Goal: Task Accomplishment & Management: Manage account settings

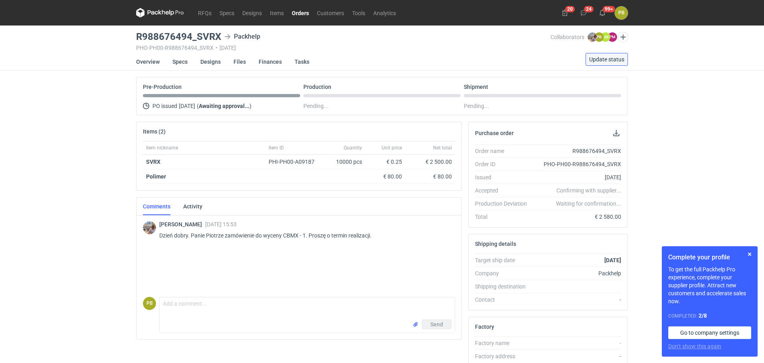
click at [602, 57] on span "Update status" at bounding box center [606, 60] width 35 height 6
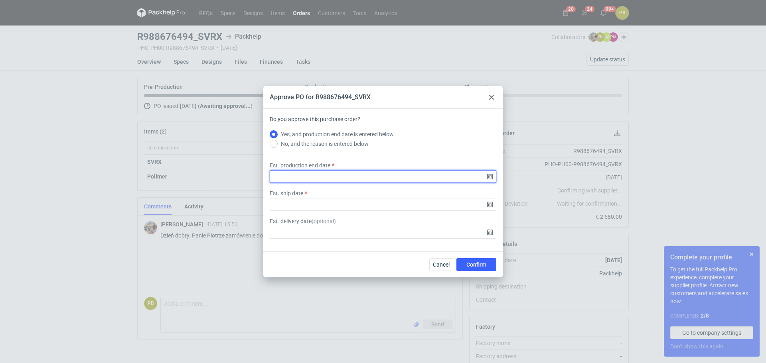
click at [484, 174] on input "Est. production end date" at bounding box center [383, 176] width 227 height 13
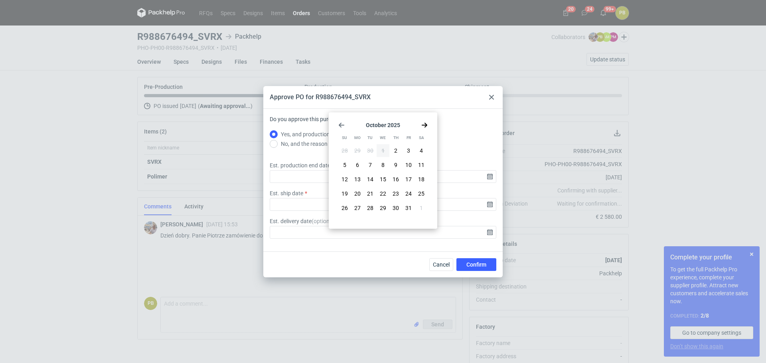
click at [425, 124] on icon "Go forward 1 month" at bounding box center [424, 125] width 6 height 6
click at [358, 179] on span "10" at bounding box center [357, 180] width 6 height 8
type input "[DATE]"
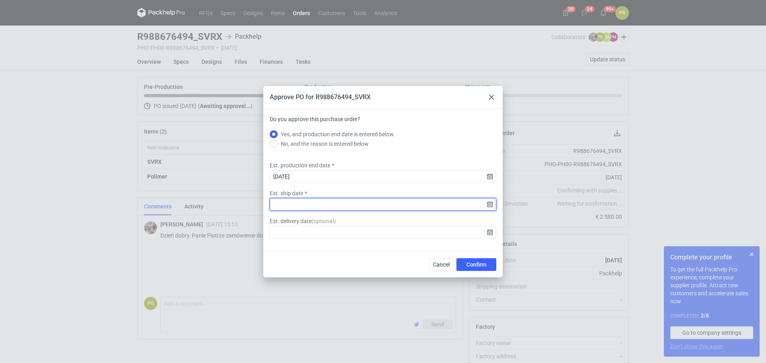
click at [489, 206] on input "Est. ship date" at bounding box center [383, 204] width 227 height 13
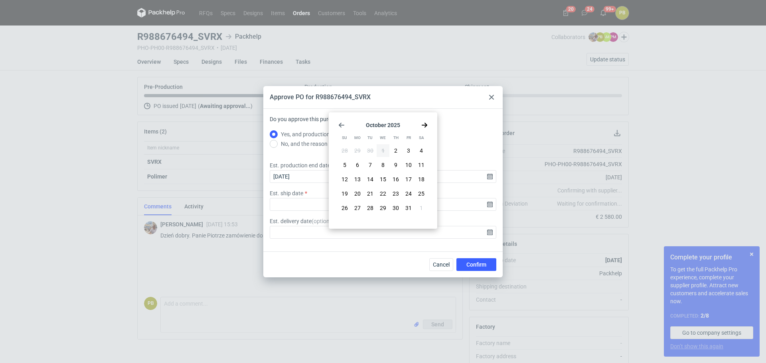
click at [425, 125] on use "Go forward 1 month" at bounding box center [425, 125] width 6 height 5
click at [372, 180] on span "11" at bounding box center [370, 180] width 6 height 8
type input "[DATE]"
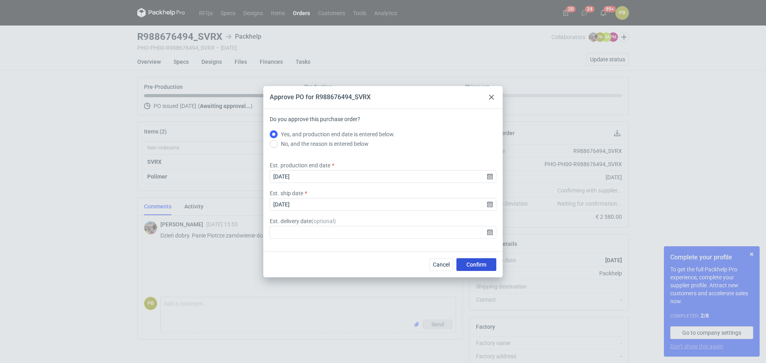
click at [475, 262] on span "Confirm" at bounding box center [476, 265] width 20 height 6
